Goal: Transaction & Acquisition: Download file/media

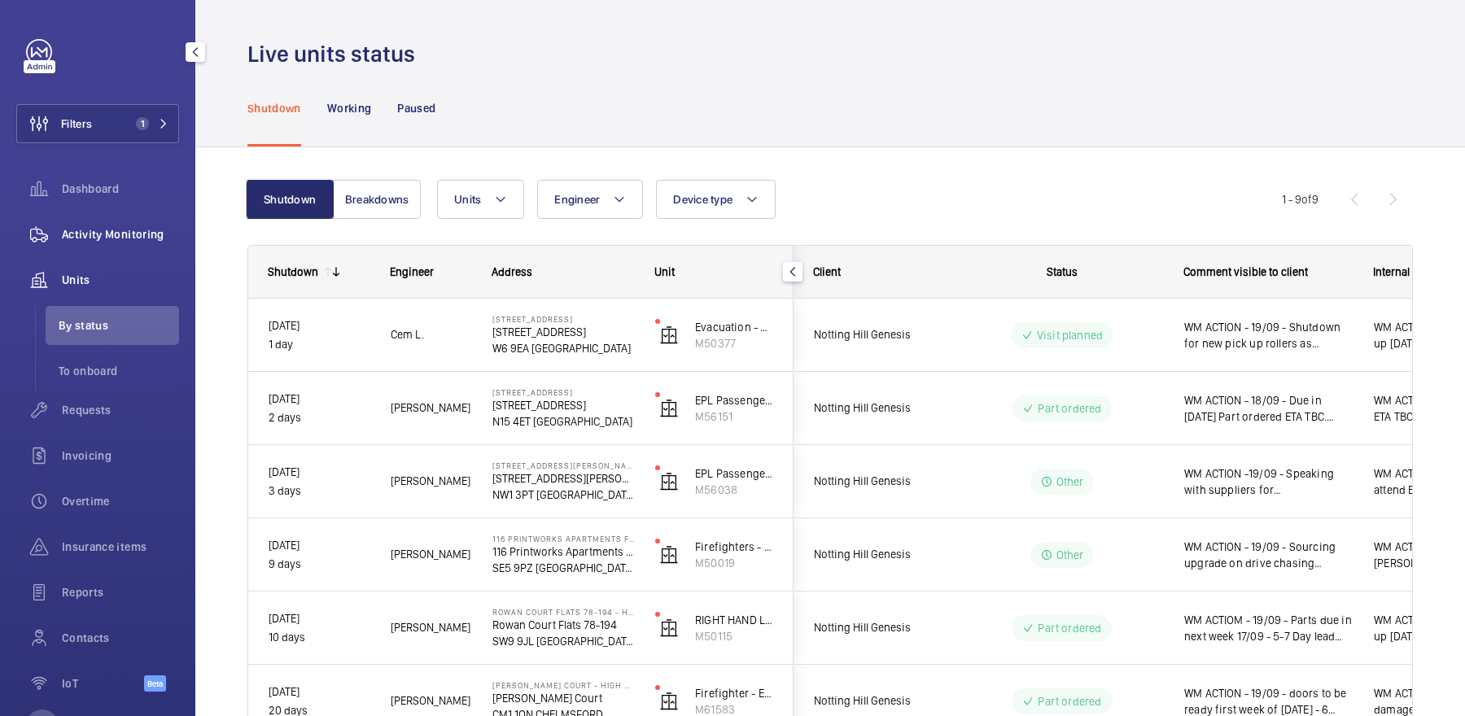
click at [147, 230] on span "Activity Monitoring" at bounding box center [120, 234] width 117 height 16
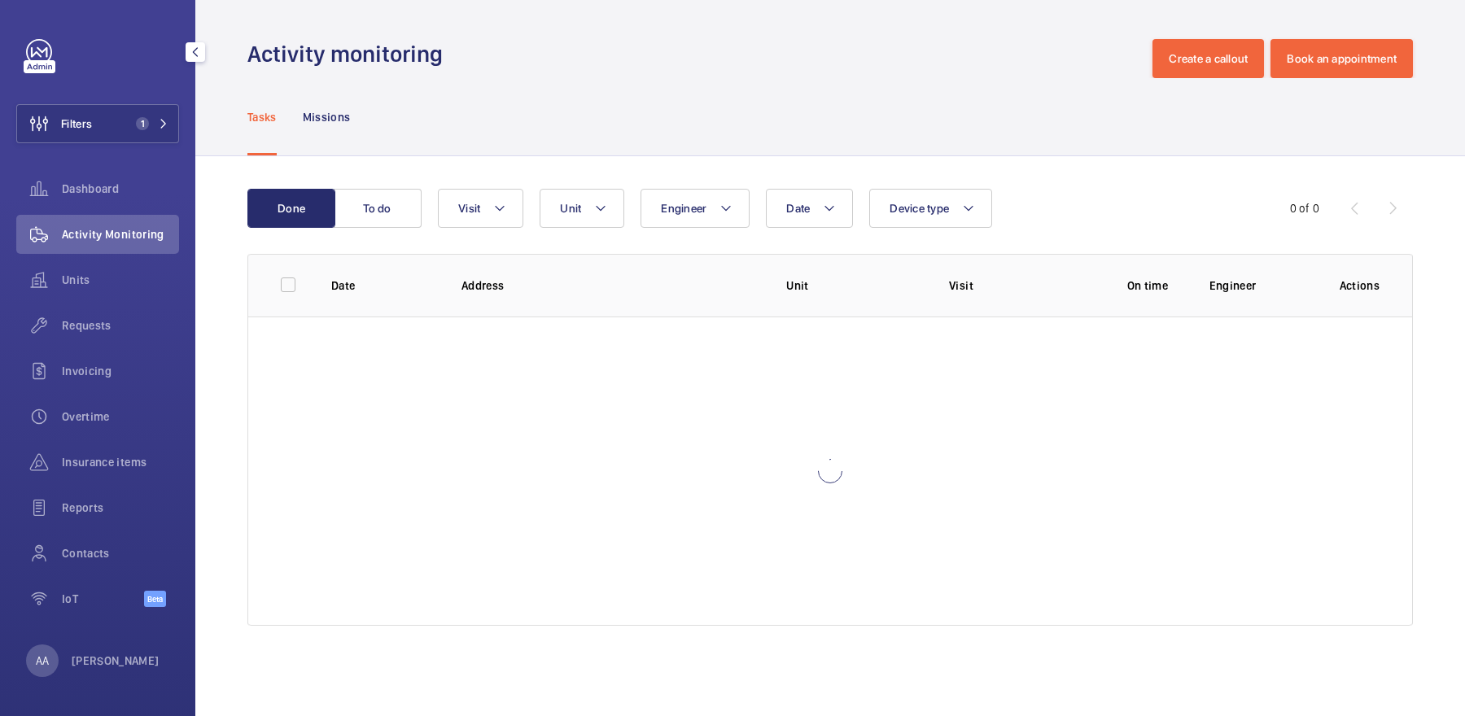
click at [130, 101] on div "Filters 1 Dashboard Activity Monitoring Units Requests Invoicing Overtime Insur…" at bounding box center [97, 332] width 163 height 586
click at [139, 117] on span "1" at bounding box center [142, 123] width 13 height 13
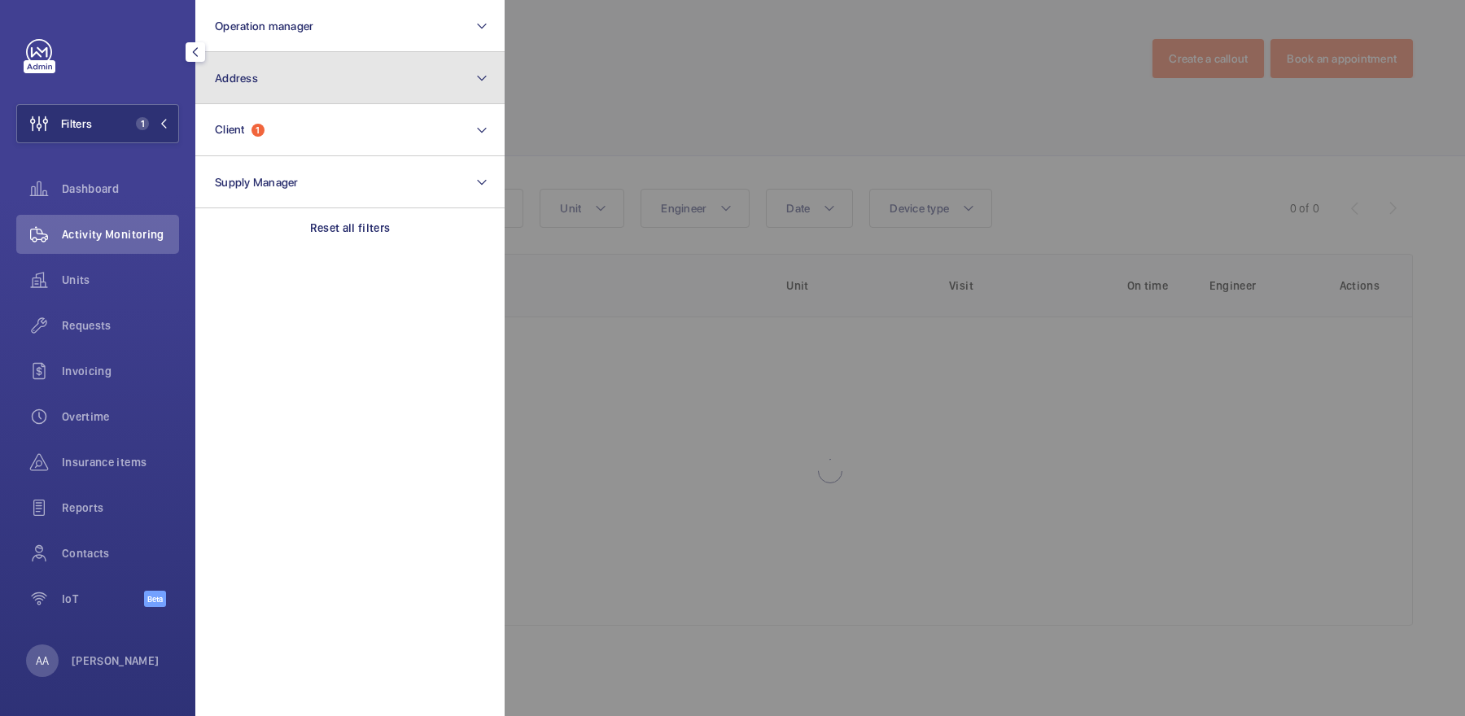
click at [267, 95] on button "Address" at bounding box center [349, 78] width 309 height 52
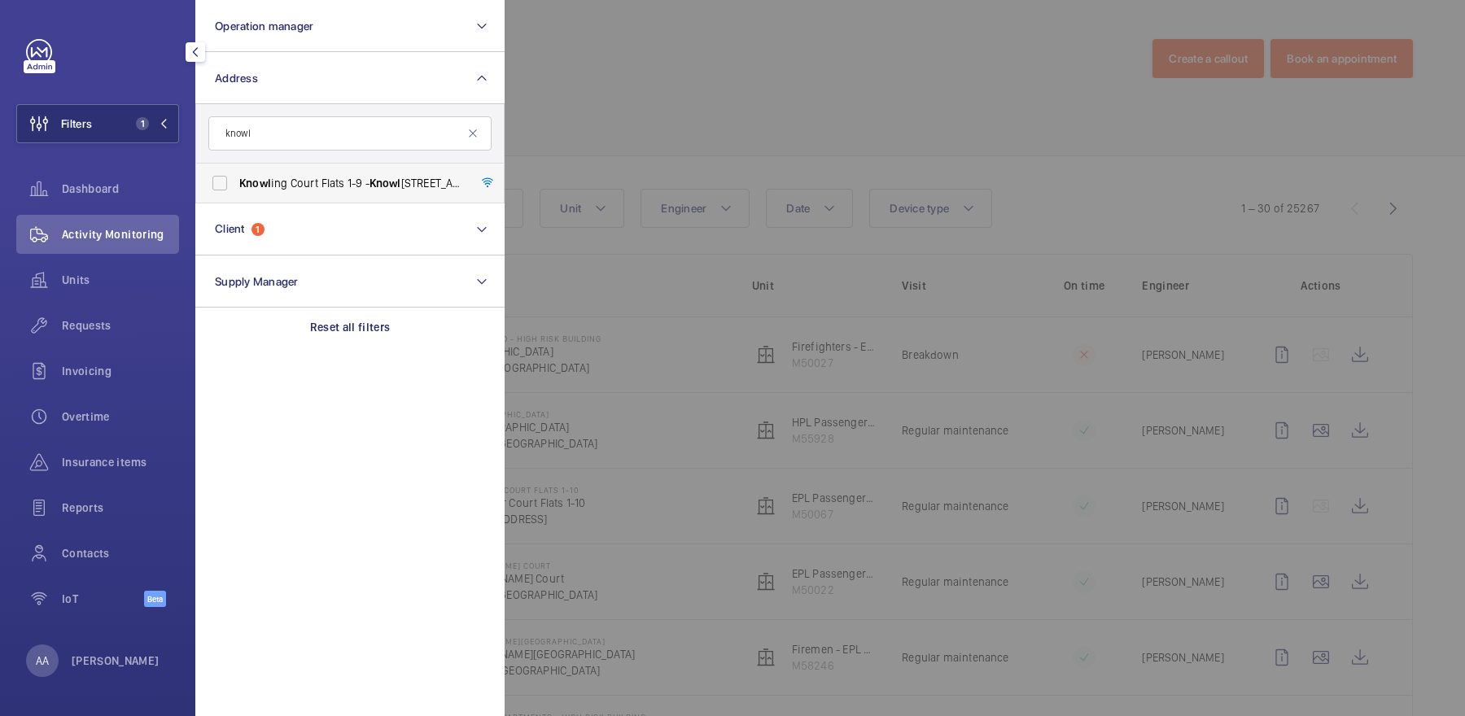
type input "knowl"
click at [319, 191] on label "Knowl ing Court Flats 1-9 - Knowl ing Court Flats 1-9, BRENTFORD TW8 0BB" at bounding box center [337, 183] width 283 height 39
click at [236, 191] on input "Knowl ing Court Flats 1-9 - Knowl ing Court Flats 1-9, BRENTFORD TW8 0BB" at bounding box center [220, 183] width 33 height 33
checkbox input "true"
click at [613, 153] on div at bounding box center [1237, 358] width 1465 height 716
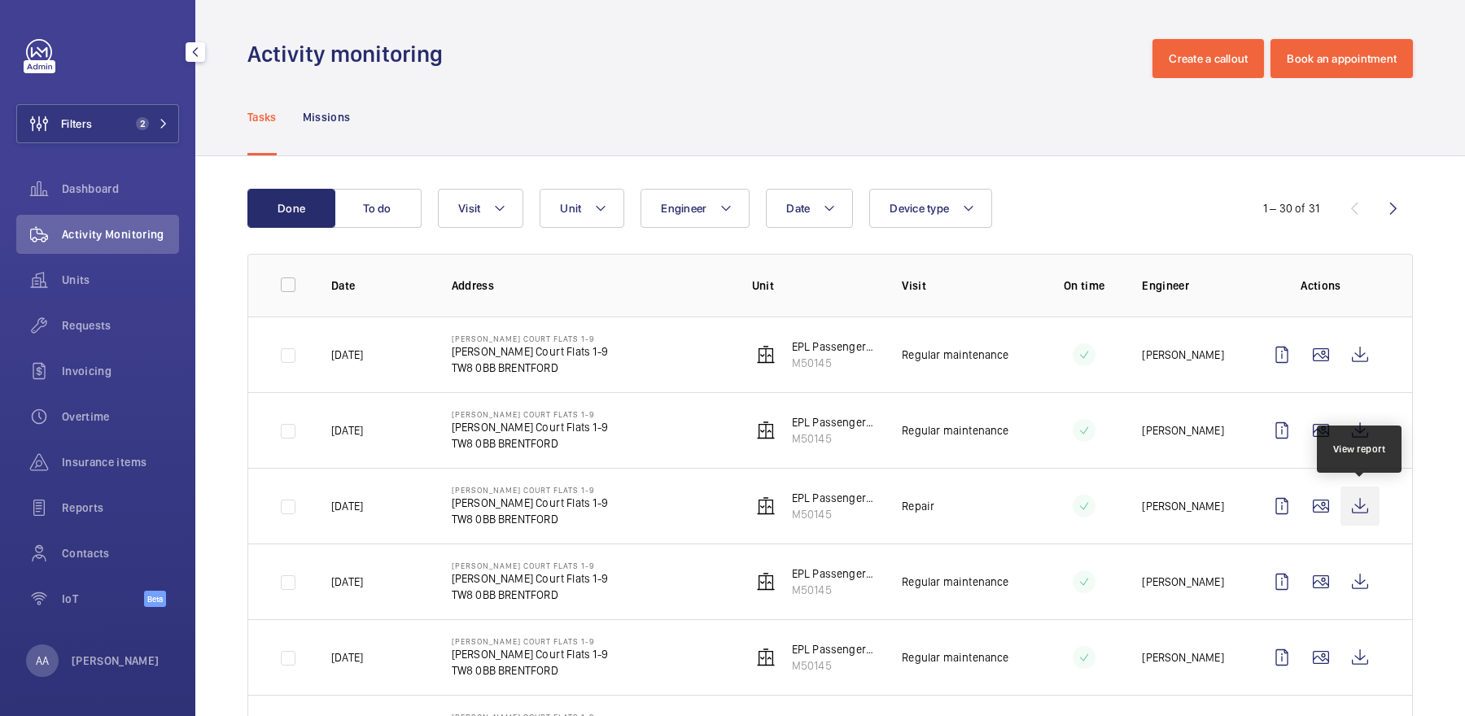
click at [1356, 509] on wm-front-icon-button at bounding box center [1360, 506] width 39 height 39
